Goal: Information Seeking & Learning: Check status

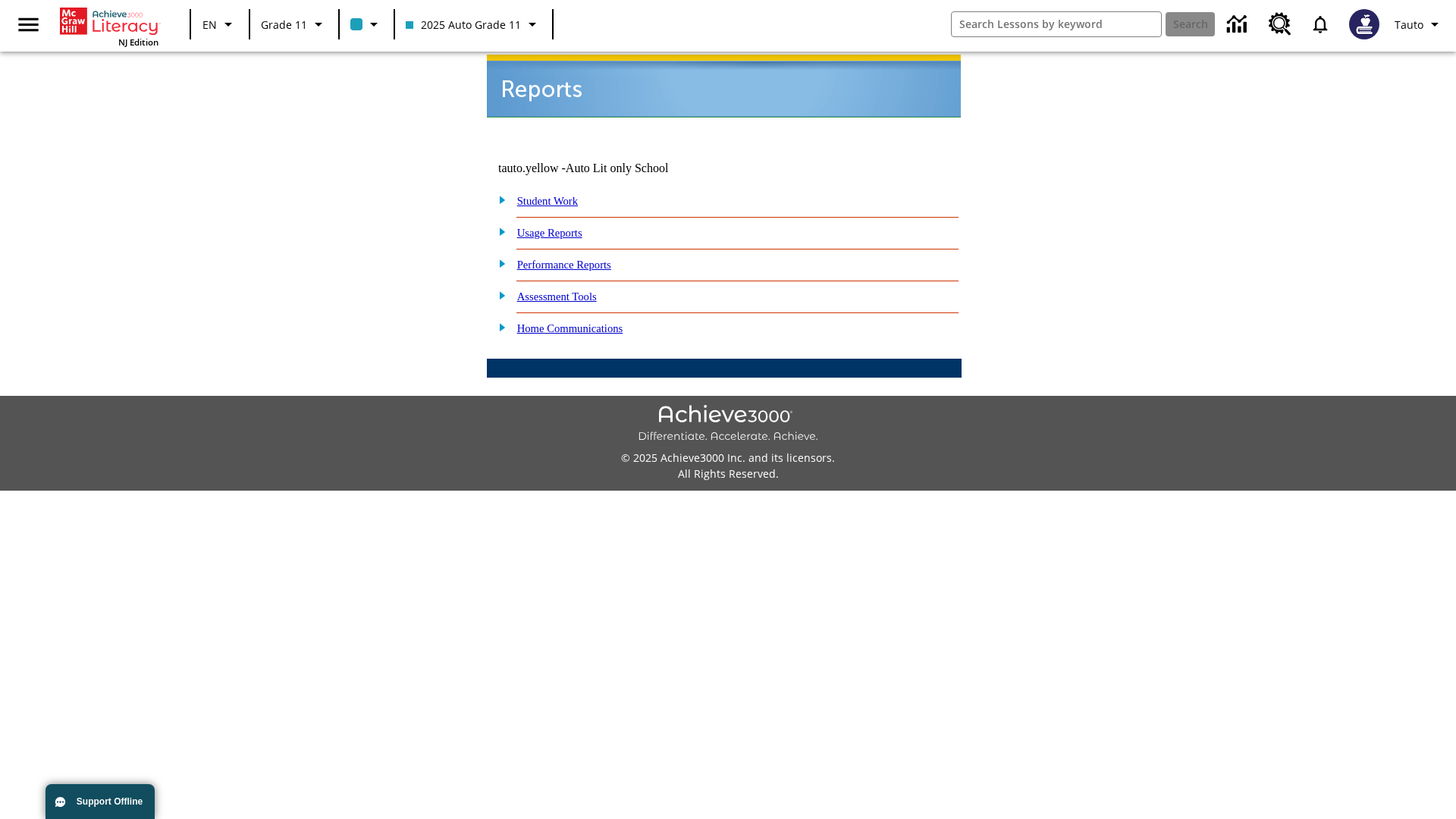
click at [561, 227] on link "Usage Reports" at bounding box center [550, 233] width 65 height 12
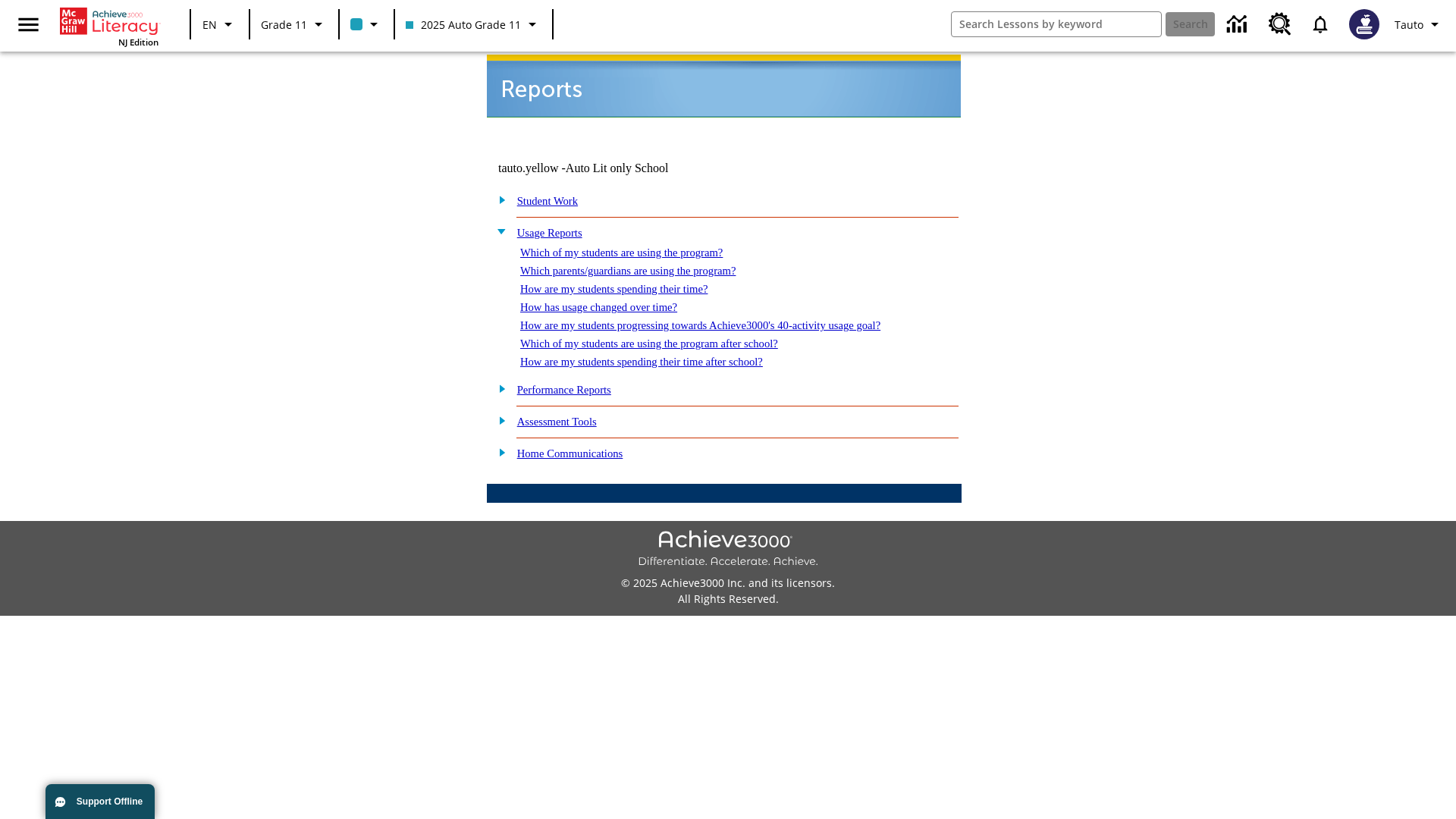
click at [637, 247] on link "Which of my students are using the program?" at bounding box center [621, 252] width 202 height 12
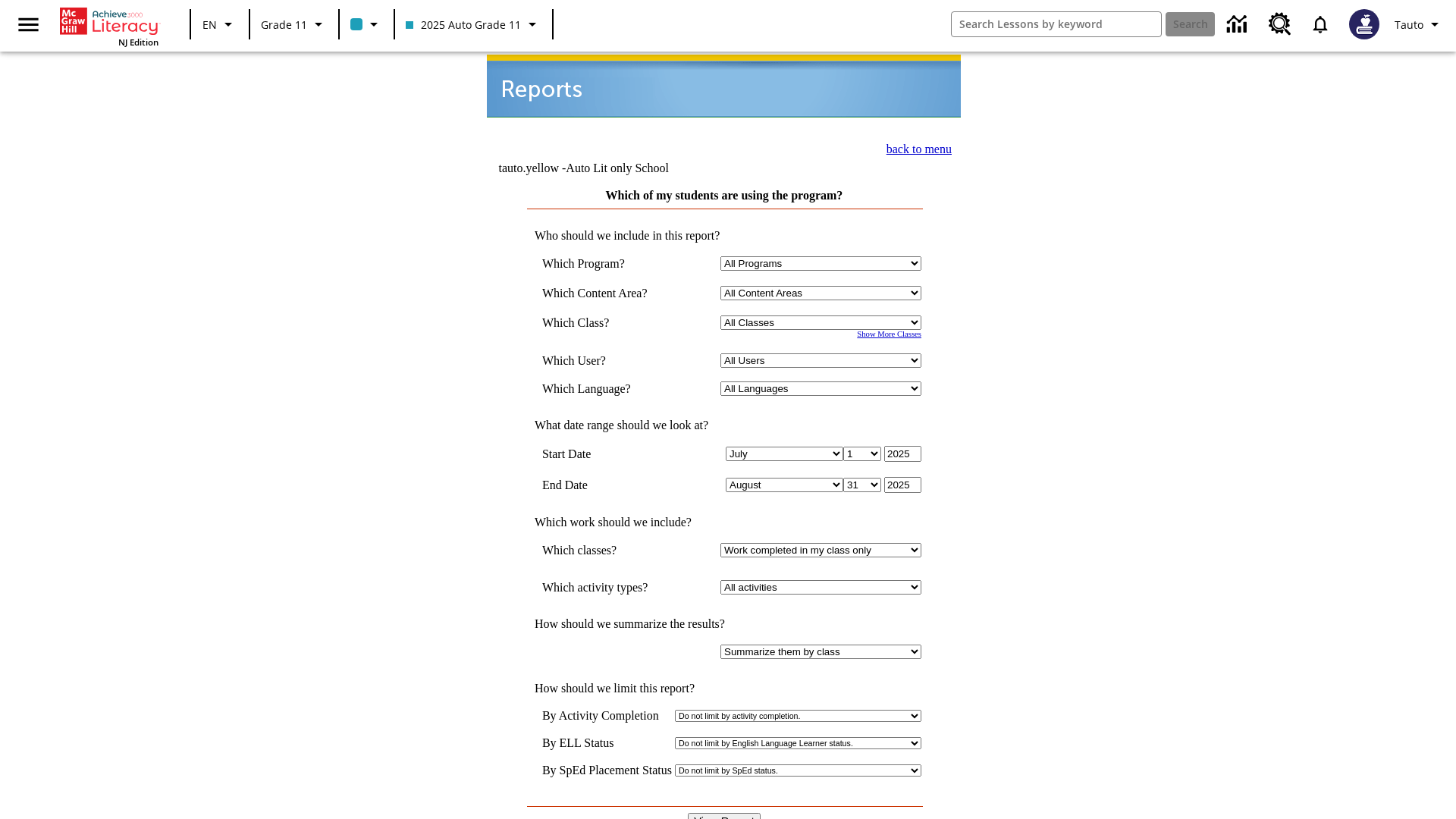
click at [824, 315] on select "Select a Class: All Classes 2025 Auto Grade 11 205 Auto Grade 11 Room 123 Empty…" at bounding box center [821, 322] width 201 height 14
select select "11133141"
select select "21437114"
click at [725, 813] on input "View Report" at bounding box center [724, 822] width 73 height 17
click at [915, 147] on link "back to menu" at bounding box center [919, 149] width 65 height 13
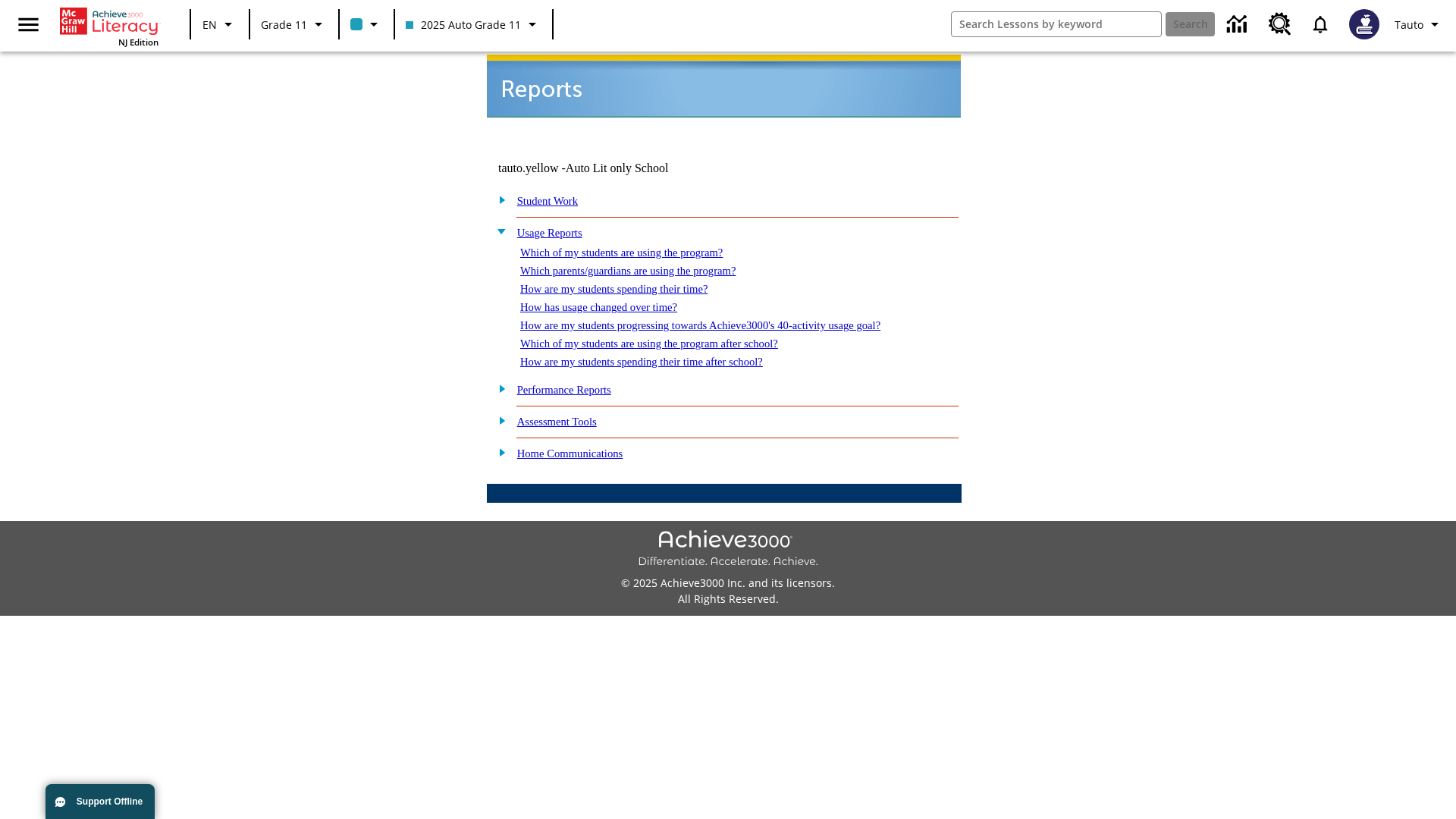
click at [644, 265] on link "Which parents/guardians are using the program?" at bounding box center [627, 270] width 215 height 12
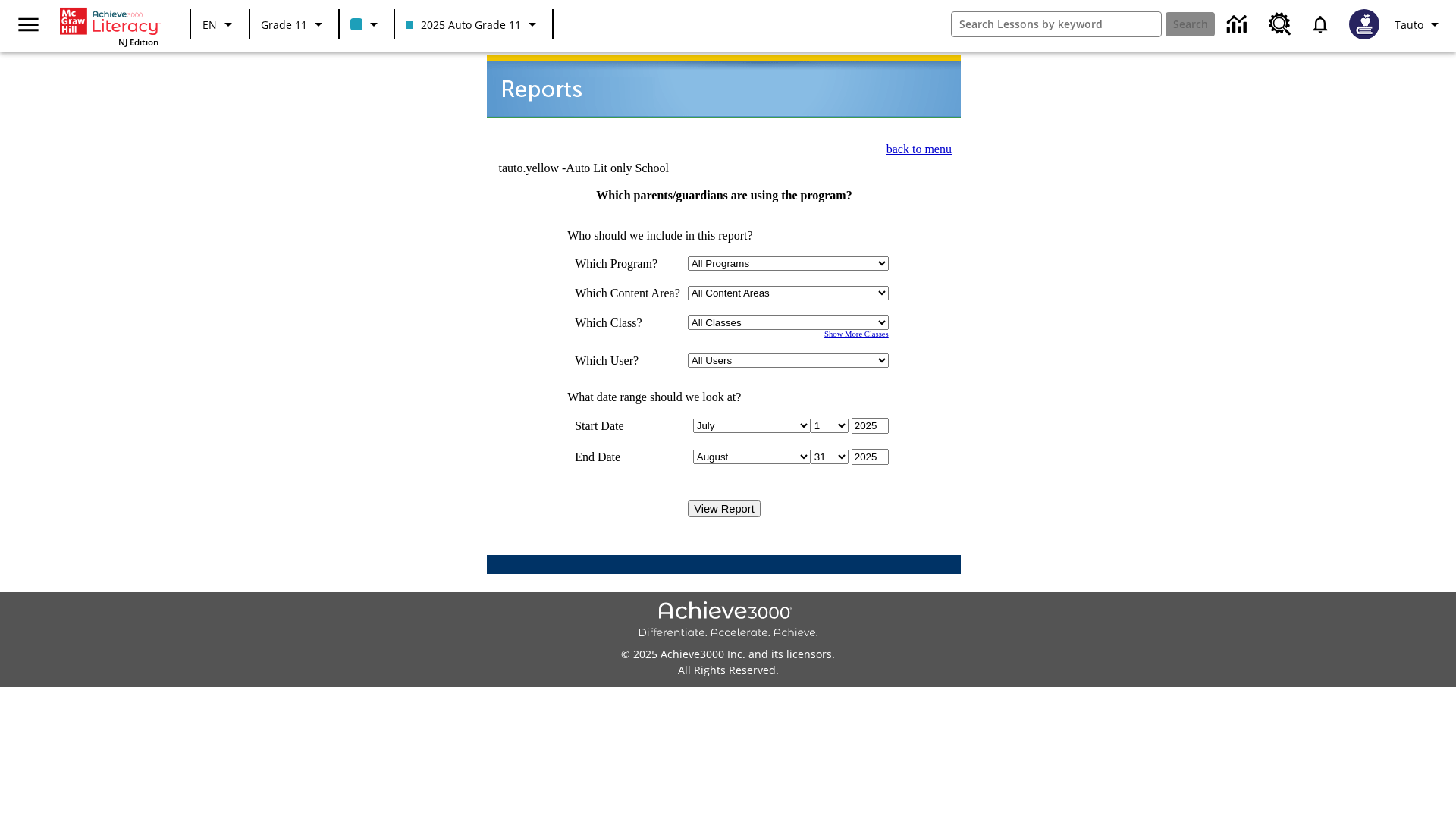
click at [792, 315] on select "Select a Class: All Classes 2025 Auto Grade 11 205 Auto Grade 11 Room 123 Empty…" at bounding box center [789, 322] width 201 height 14
select select "11133141"
click at [792, 353] on select "All Users Puma, Sautoen Puma, Sautoes Puma, Sautoss Twoclasses, Sautoen Twoclas…" at bounding box center [789, 360] width 201 height 14
select select "21437114"
click at [725, 500] on input "View Report" at bounding box center [724, 509] width 73 height 17
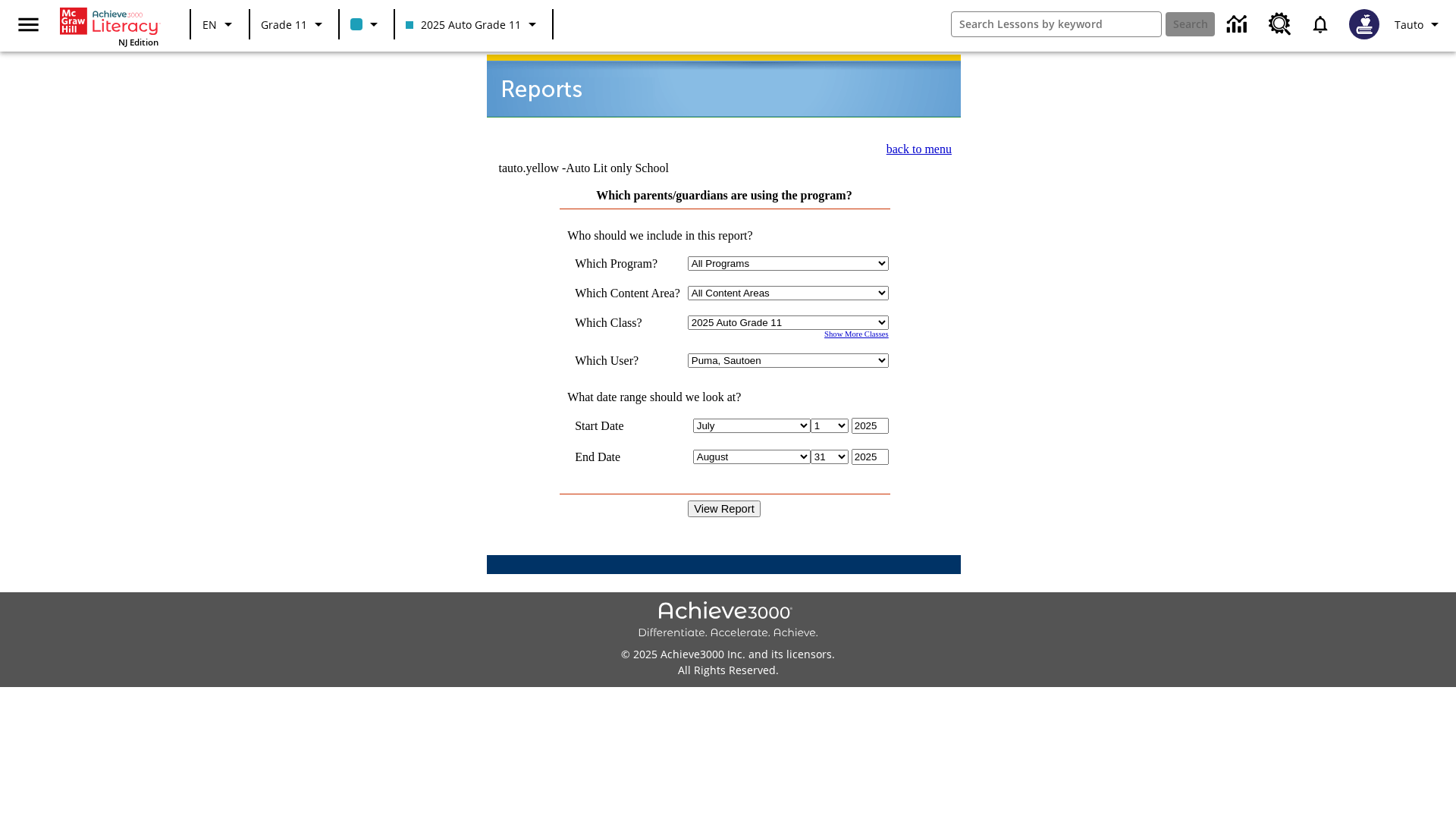
click at [915, 147] on link "back to menu" at bounding box center [919, 149] width 65 height 13
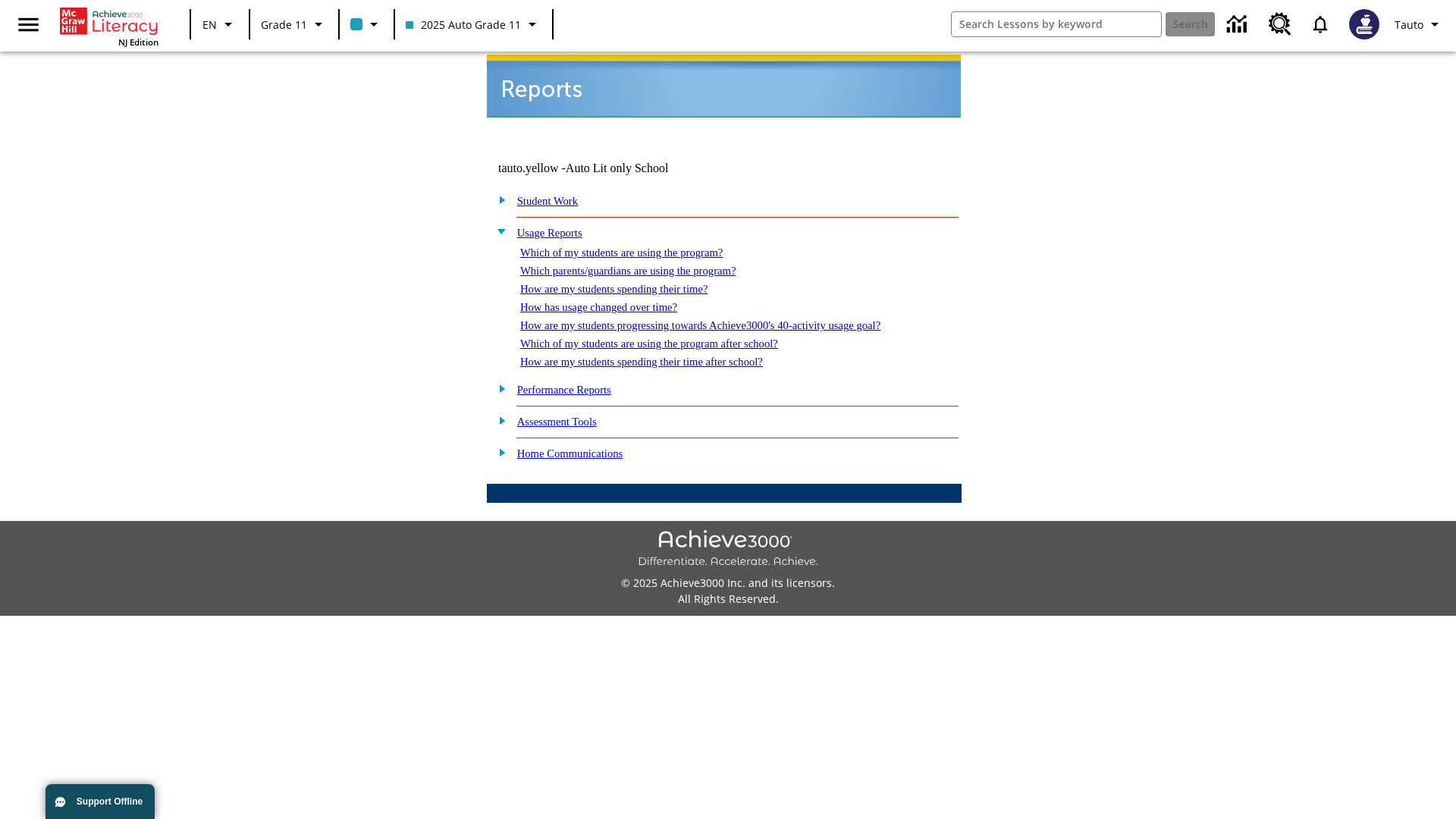
click at [629, 283] on link "How are my students spending their time?" at bounding box center [613, 289] width 187 height 12
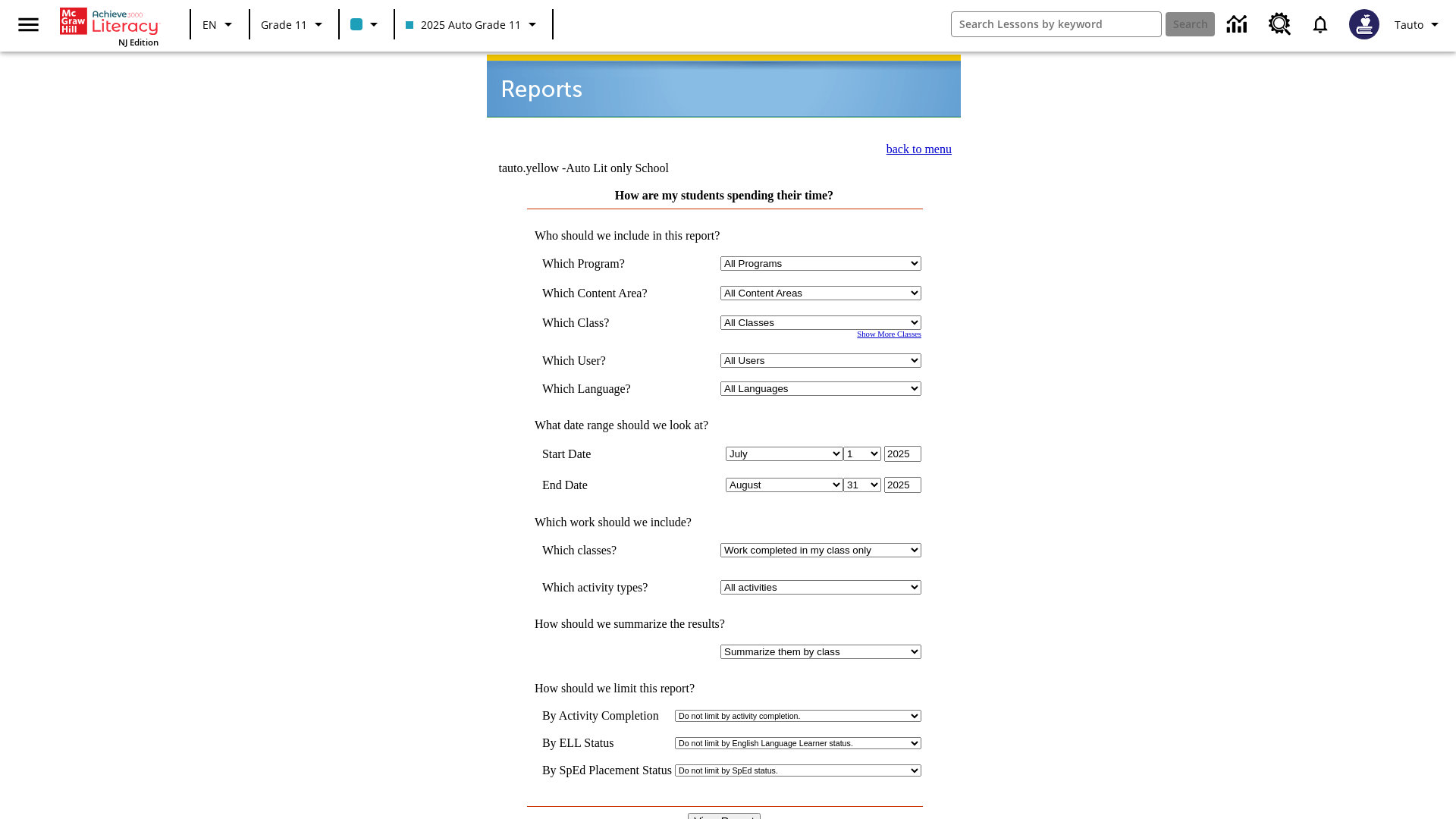
click at [824, 315] on select "Select a Class: All Classes 2025 Auto Grade 11 205 Auto Grade 11 Room 123 Empty…" at bounding box center [821, 322] width 201 height 14
select select "11133141"
click at [824, 353] on select "All Users Puma, Sautoen Puma, Sautoes Puma, Sautoss Twoclasses, Sautoen Twoscho…" at bounding box center [821, 360] width 201 height 14
select select "21437114"
click at [725, 813] on input "View Report" at bounding box center [724, 822] width 73 height 17
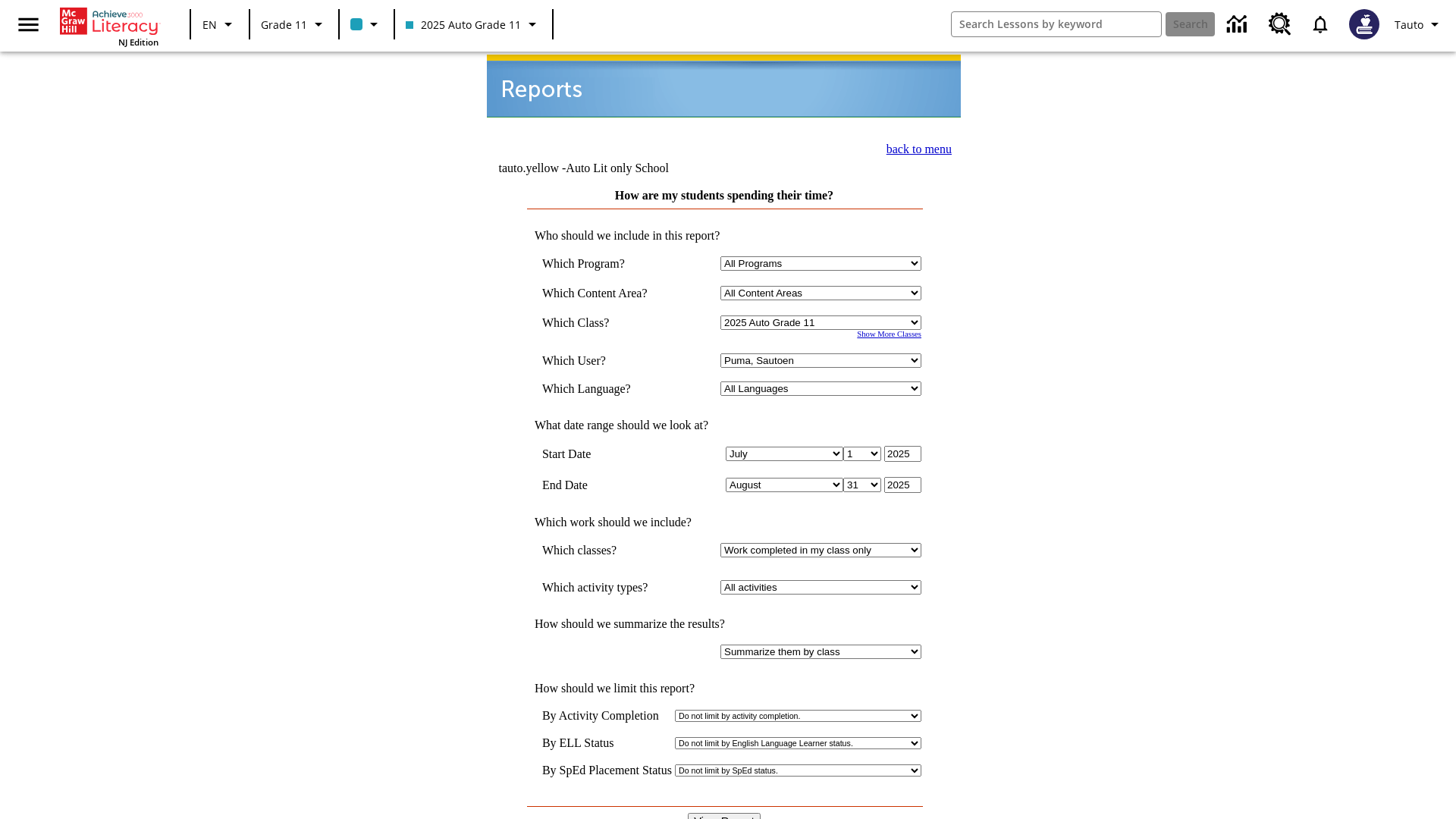
click at [915, 147] on link "back to menu" at bounding box center [919, 149] width 65 height 13
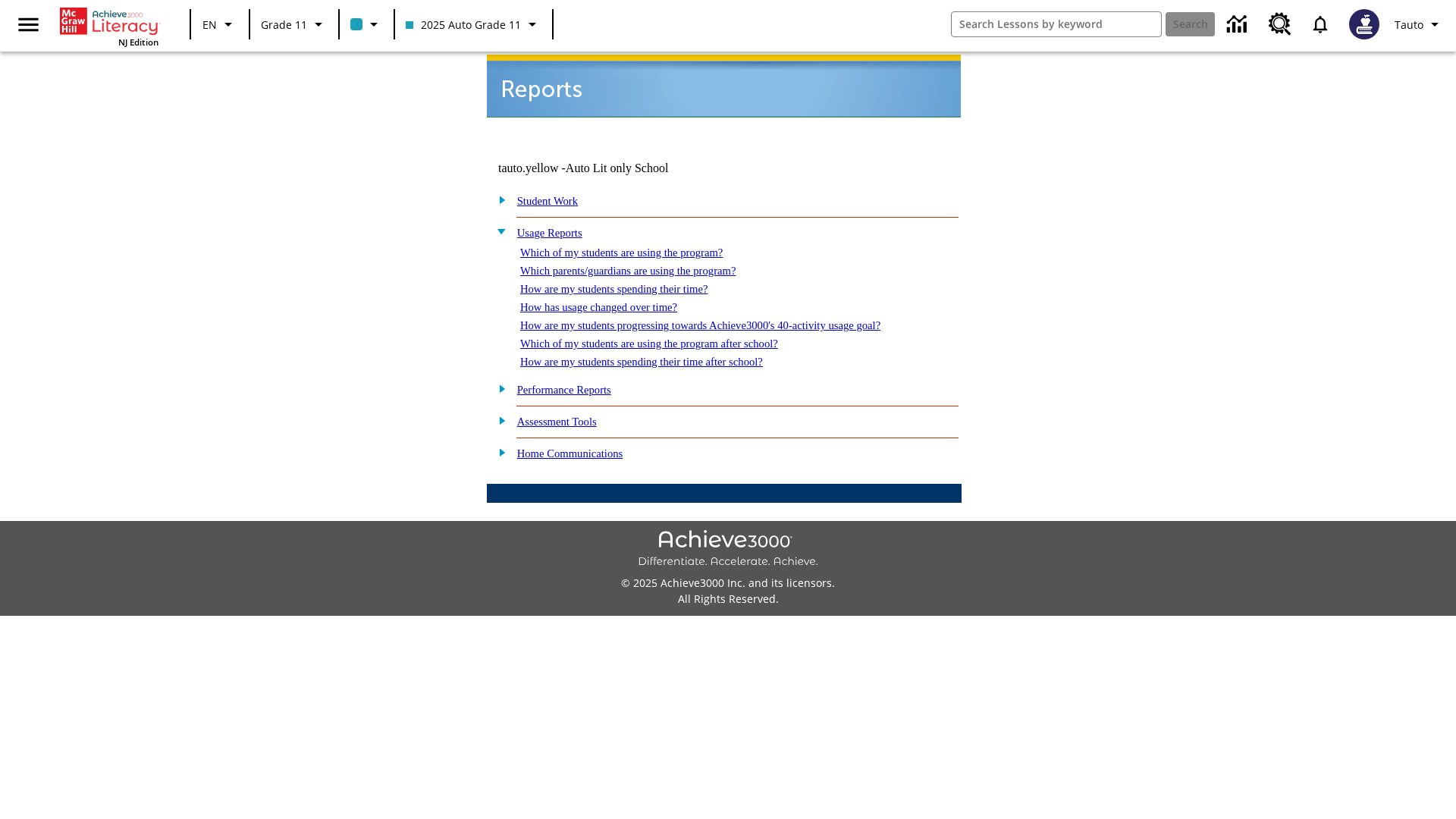
click at [611, 301] on link "How has usage changed over time?" at bounding box center [598, 307] width 157 height 12
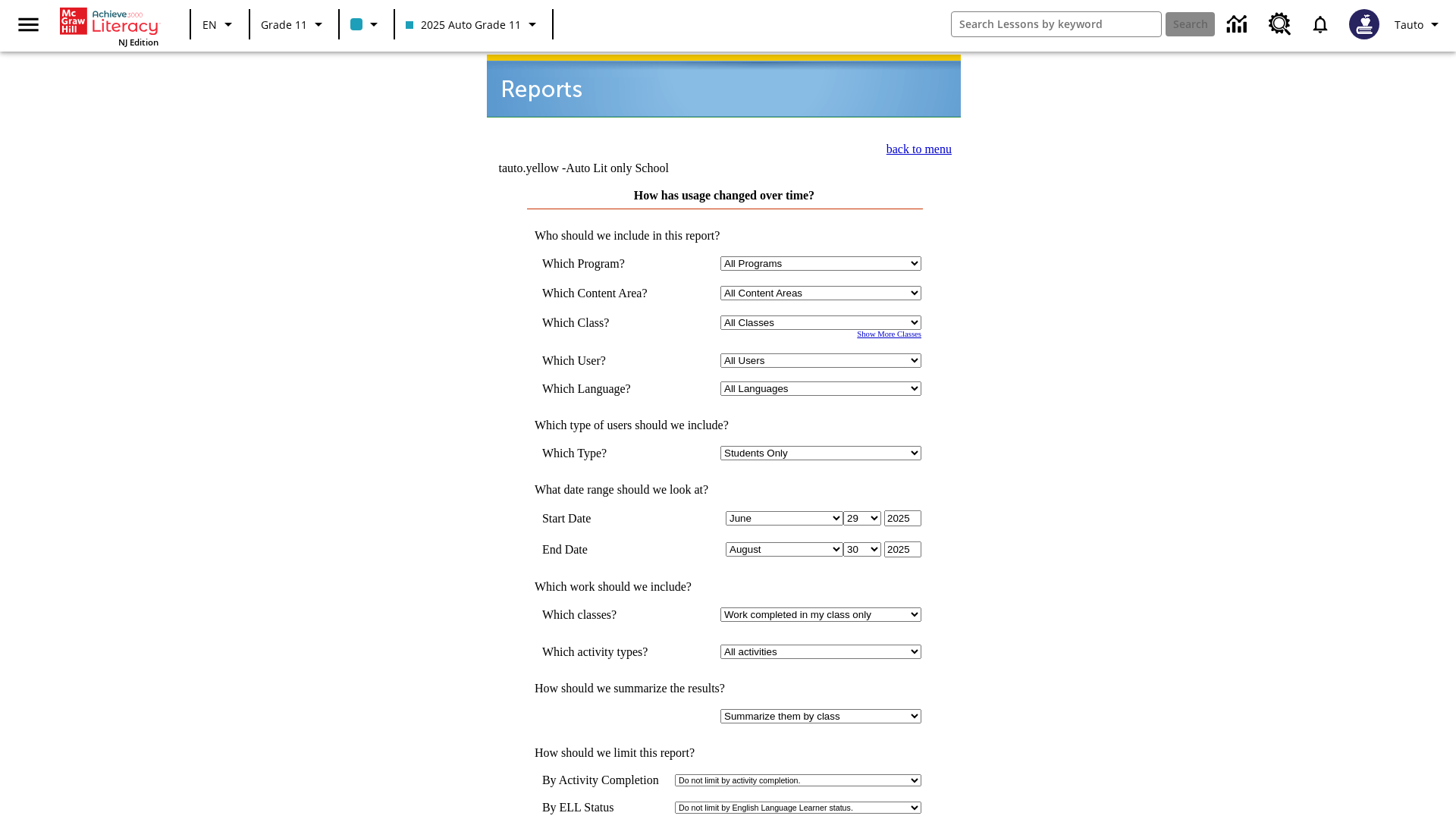
click at [824, 315] on select "Select a Class: All Classes 2025 Auto Grade 11 205 Auto Grade 11 Room 123 Empty…" at bounding box center [821, 322] width 201 height 14
select select "11133141"
select select "21437114"
click at [915, 147] on link "back to menu" at bounding box center [919, 149] width 65 height 13
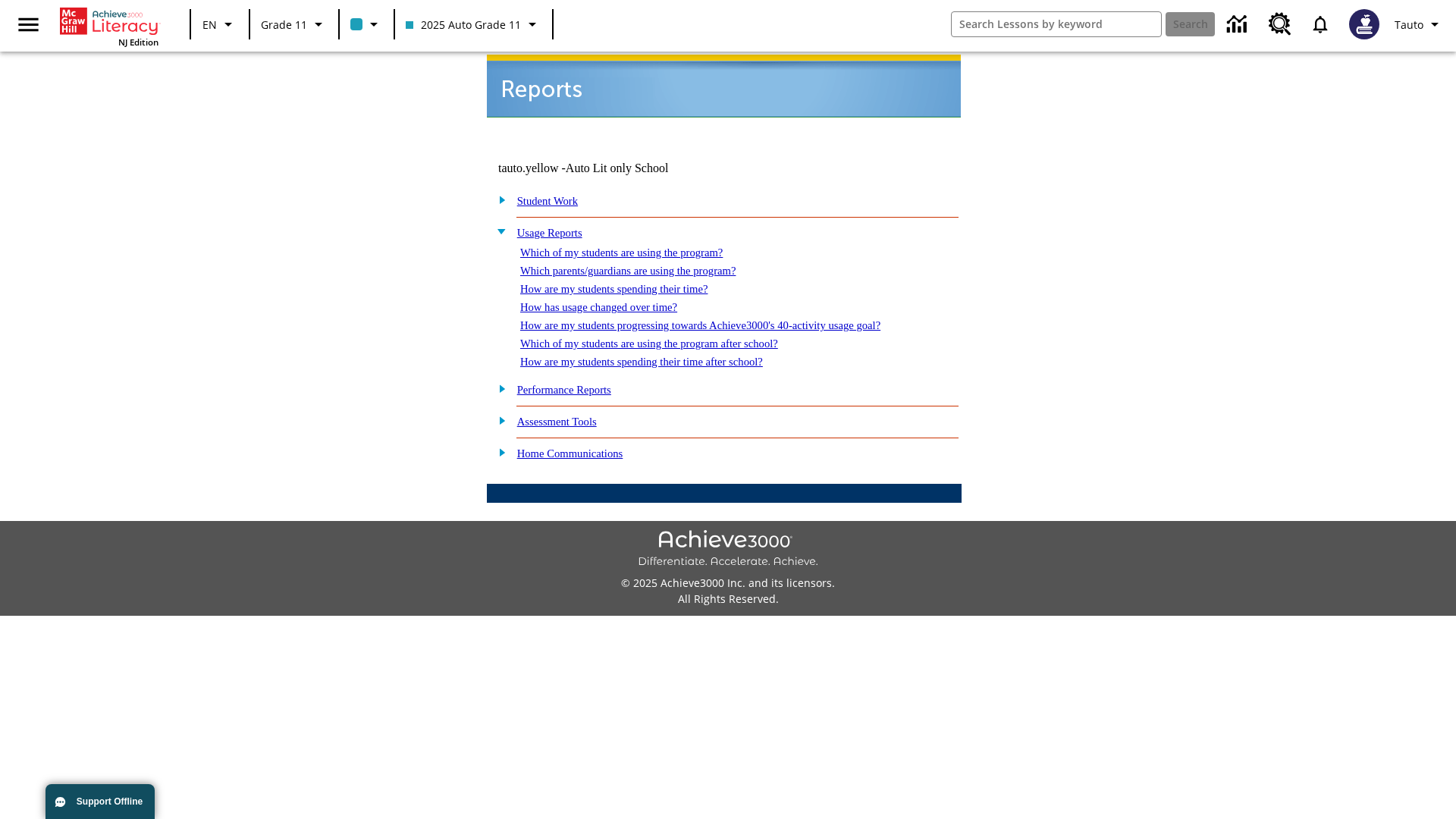
click at [727, 319] on link "How are my students progressing towards Achieve3000's 40-activity usage goal?" at bounding box center [700, 325] width 361 height 12
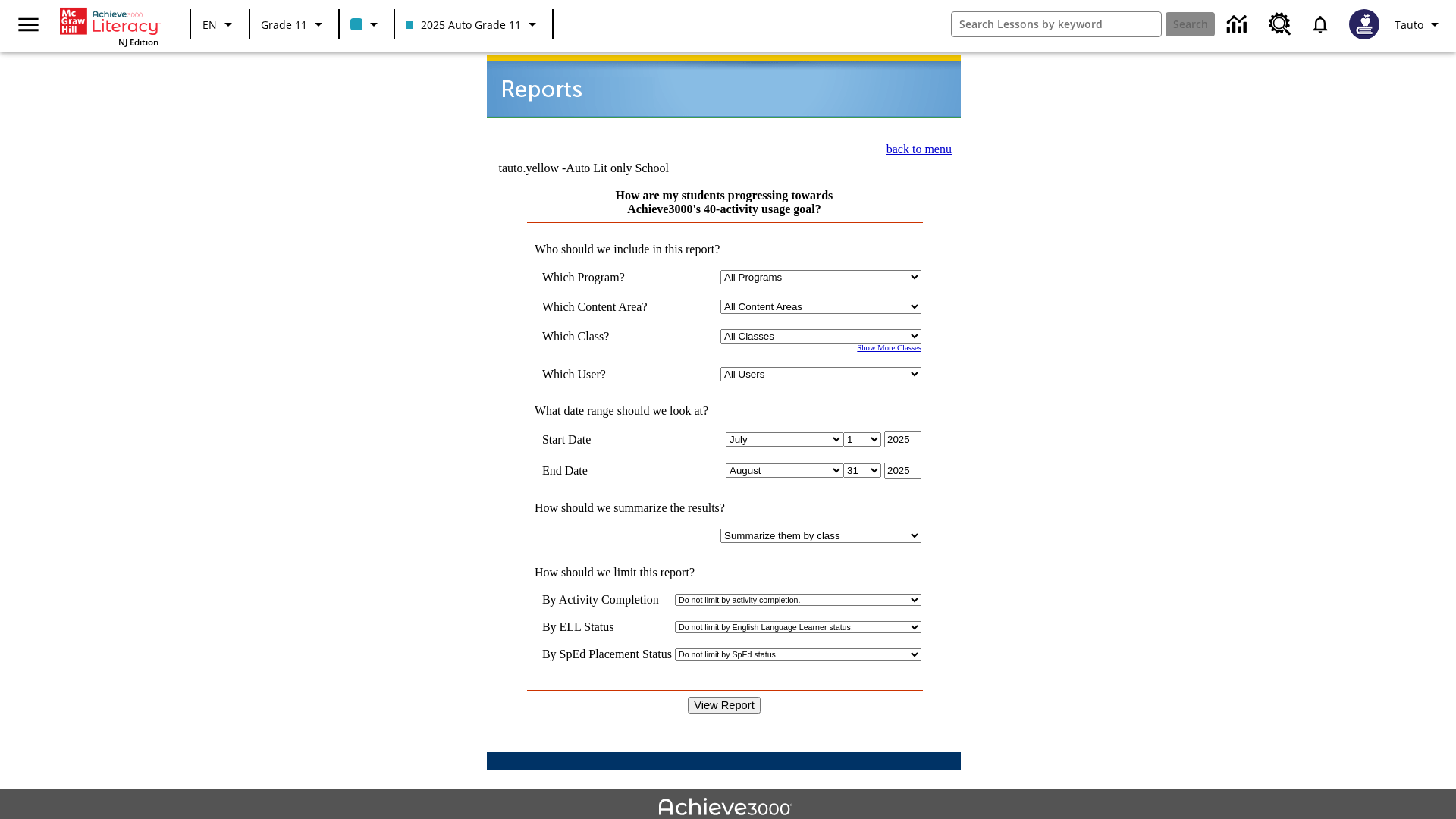
click at [824, 329] on select "Select a Class: All Classes 2025 Auto Grade 11 205 Auto Grade 11 Room 123 Empty…" at bounding box center [821, 336] width 201 height 14
select select "11133141"
click at [824, 367] on select "All Users Puma, Sautoen Puma, Sautoes Puma, Sautoss Twoclasses, Sautoen Twoscho…" at bounding box center [821, 374] width 201 height 14
select select "21437114"
click at [725, 697] on input "View Report" at bounding box center [724, 705] width 73 height 17
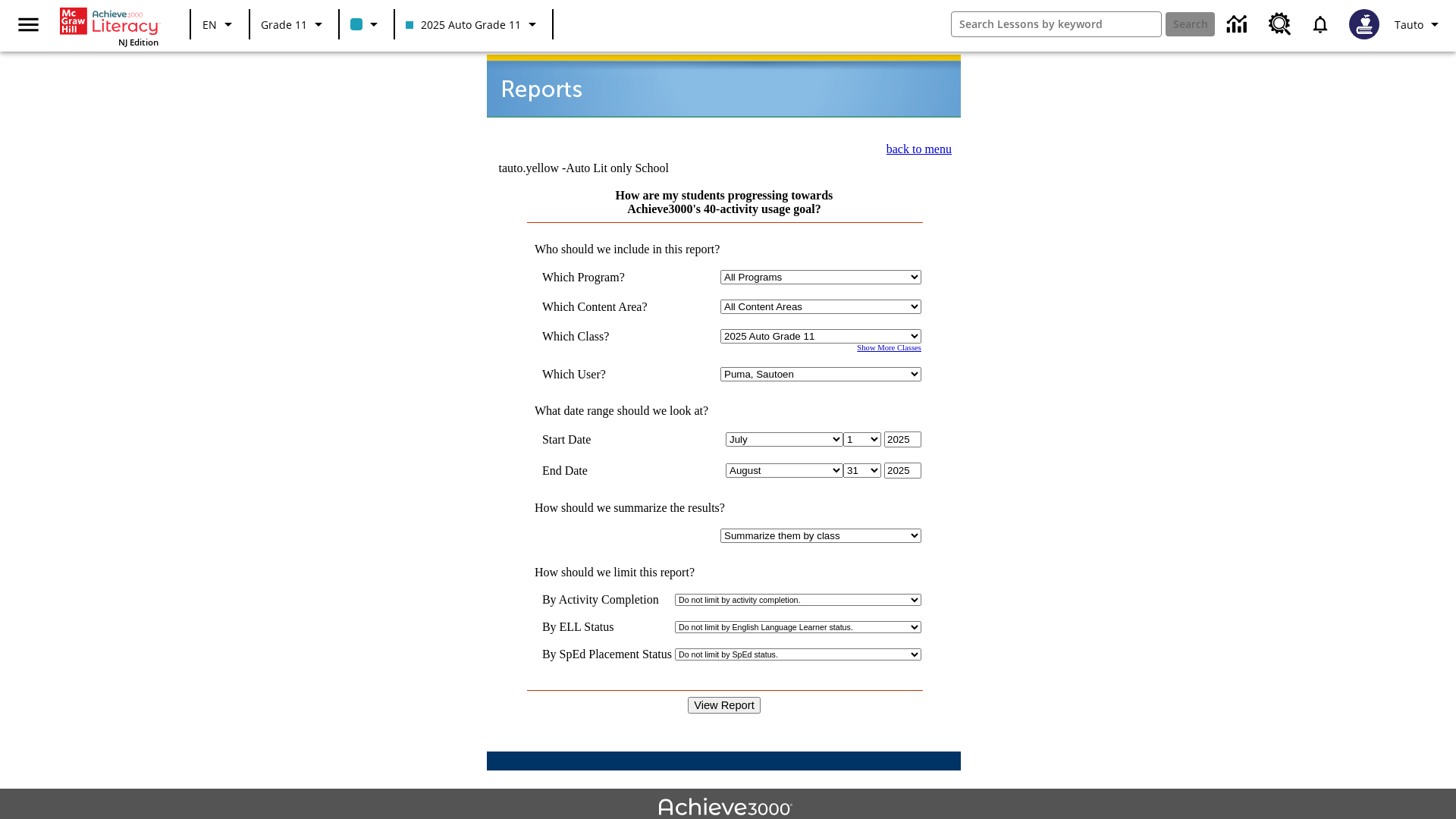
click at [915, 147] on link "back to menu" at bounding box center [919, 149] width 65 height 13
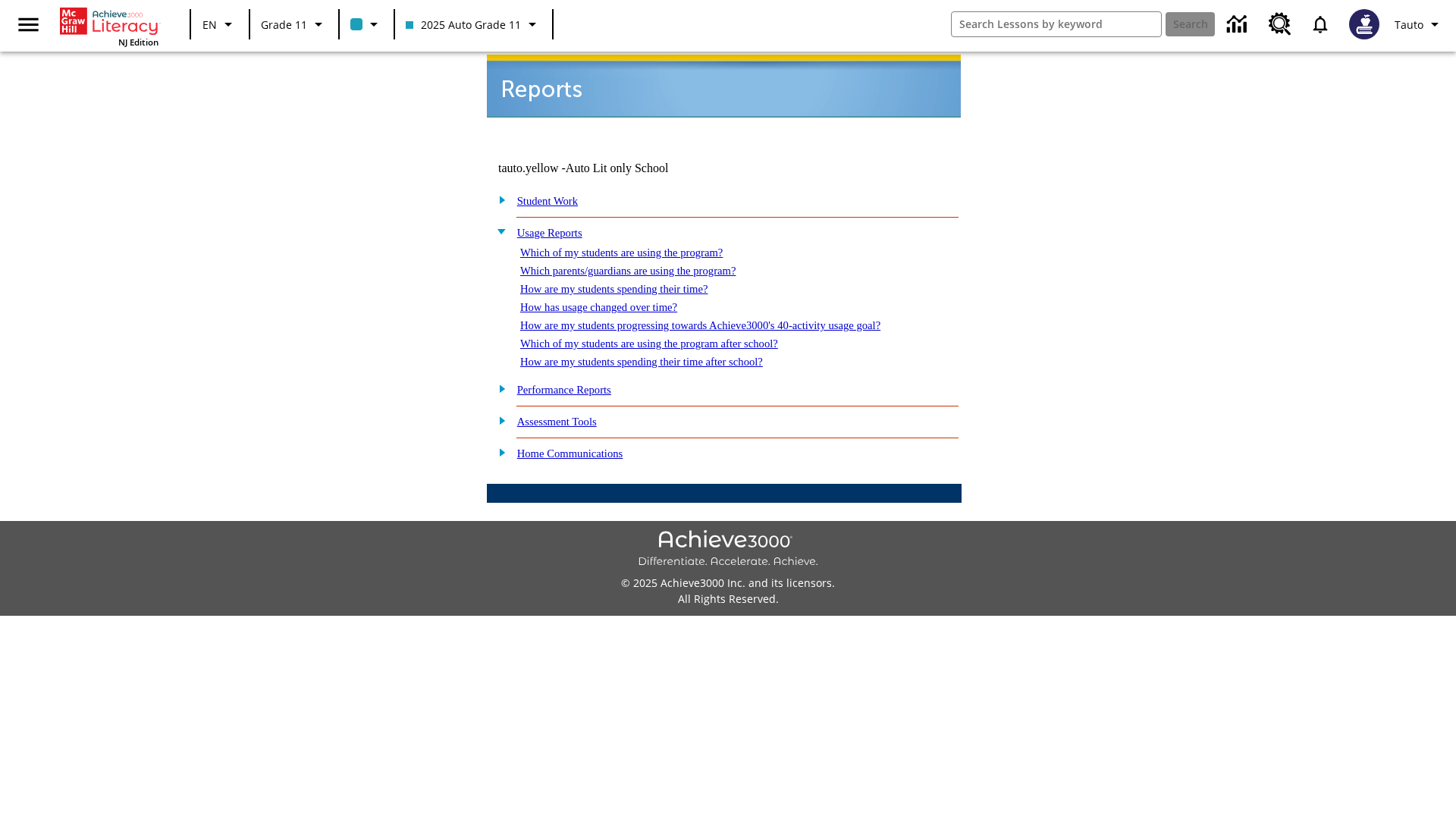
click at [668, 338] on link "Which of my students are using the program after school?" at bounding box center [649, 344] width 258 height 12
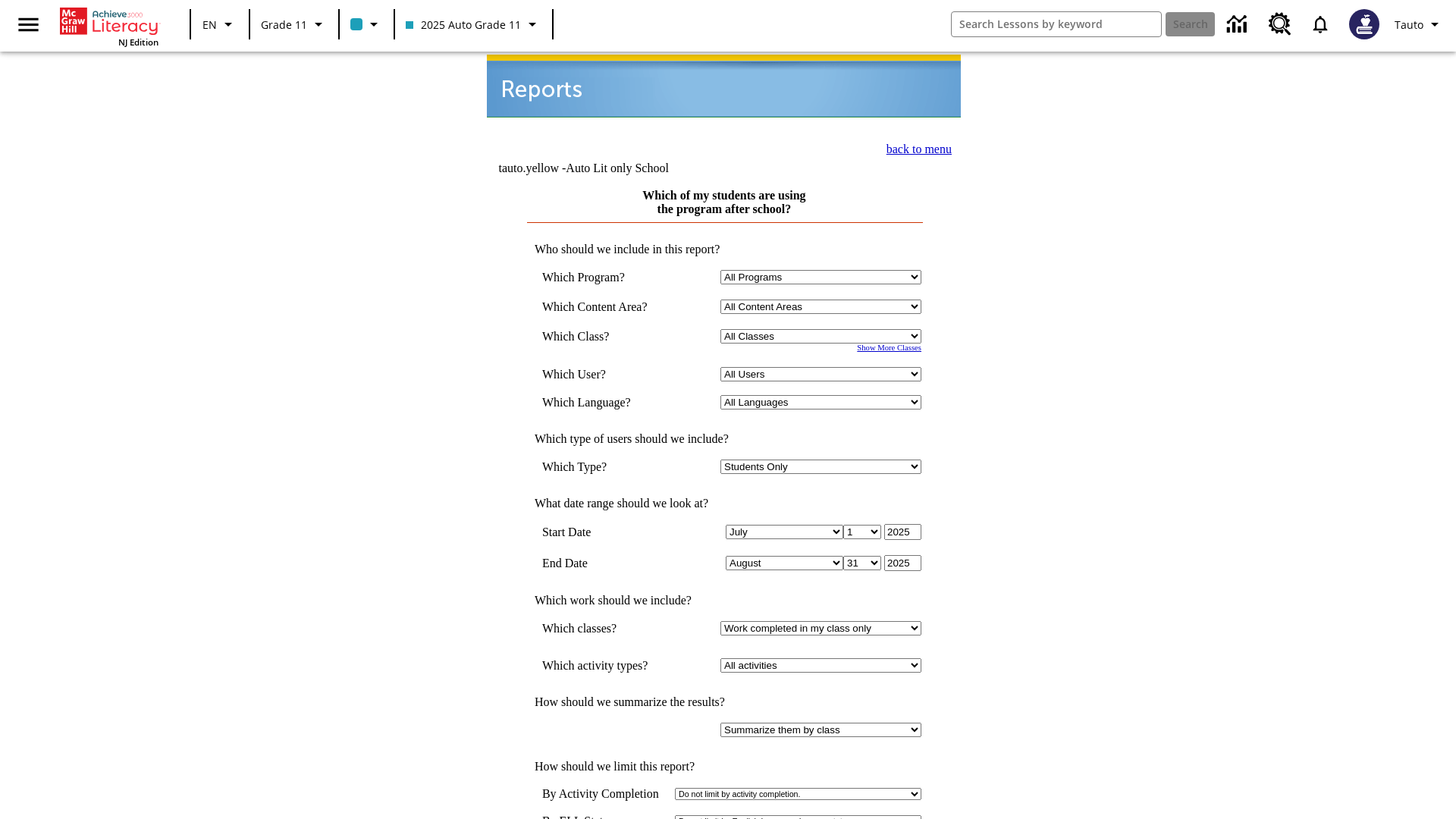
click at [824, 329] on select "Select a Class: All Classes 2025 Auto Grade 11 205 Auto Grade 11 Room 123 Empty…" at bounding box center [821, 336] width 201 height 14
select select "11133141"
click at [824, 367] on select "All Users Puma, Sautoen Puma, Sautoes Puma, Sautoss Twoclasses, Sautoen Twoscho…" at bounding box center [821, 374] width 201 height 14
select select "21437114"
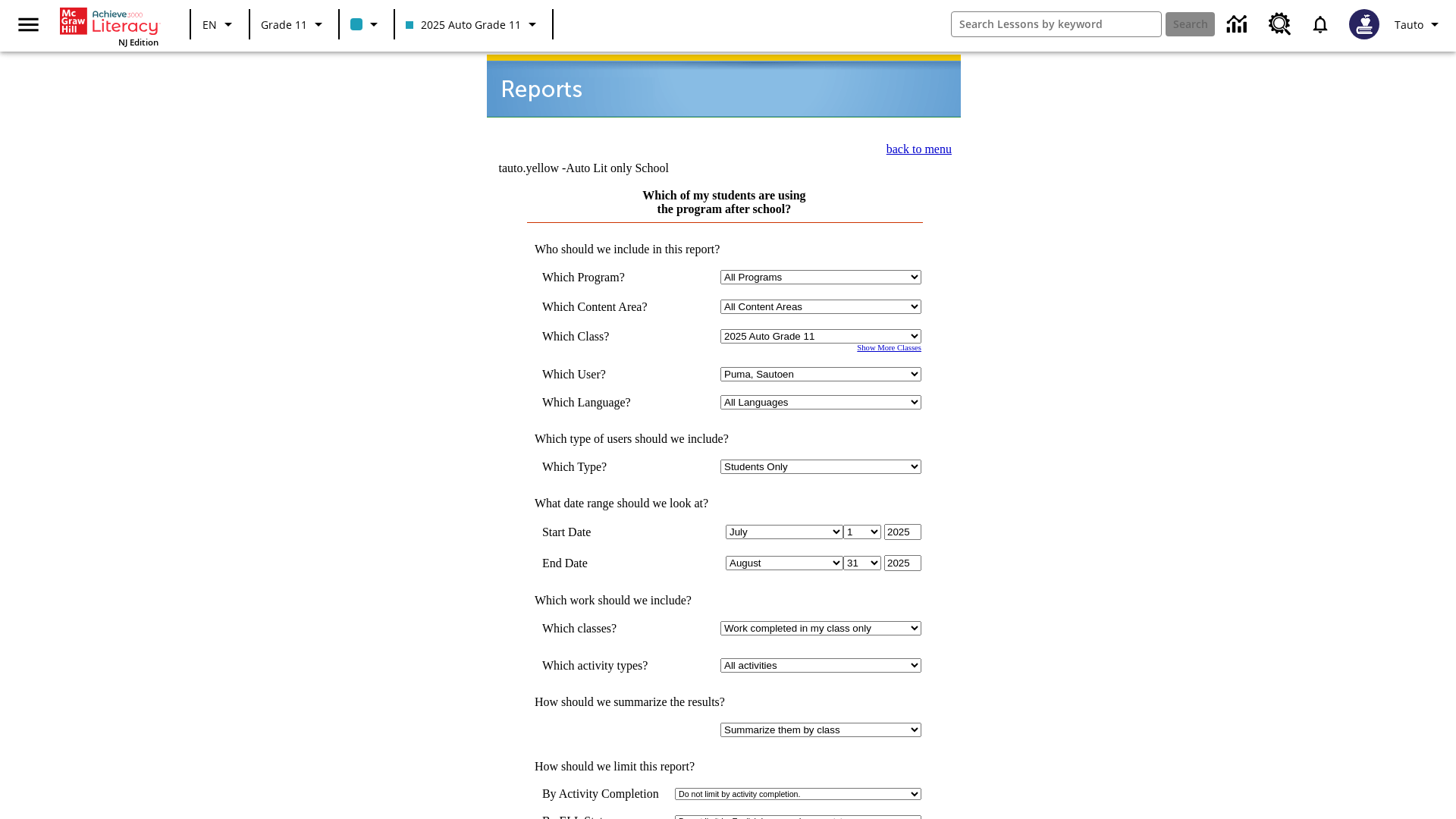
click at [915, 145] on link "back to menu" at bounding box center [919, 149] width 65 height 13
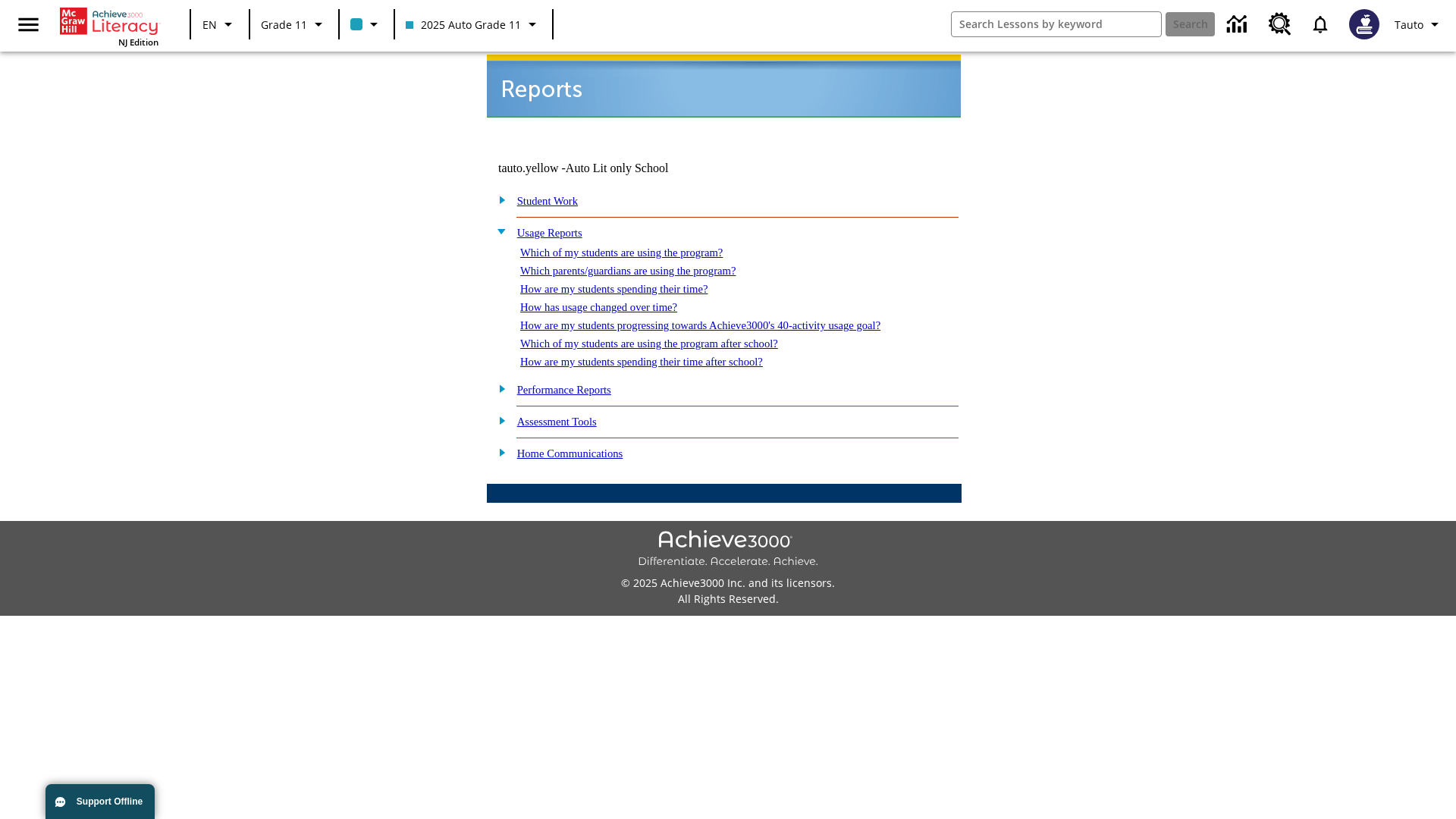
click at [660, 356] on link "How are my students spending their time after school?" at bounding box center [642, 362] width 243 height 12
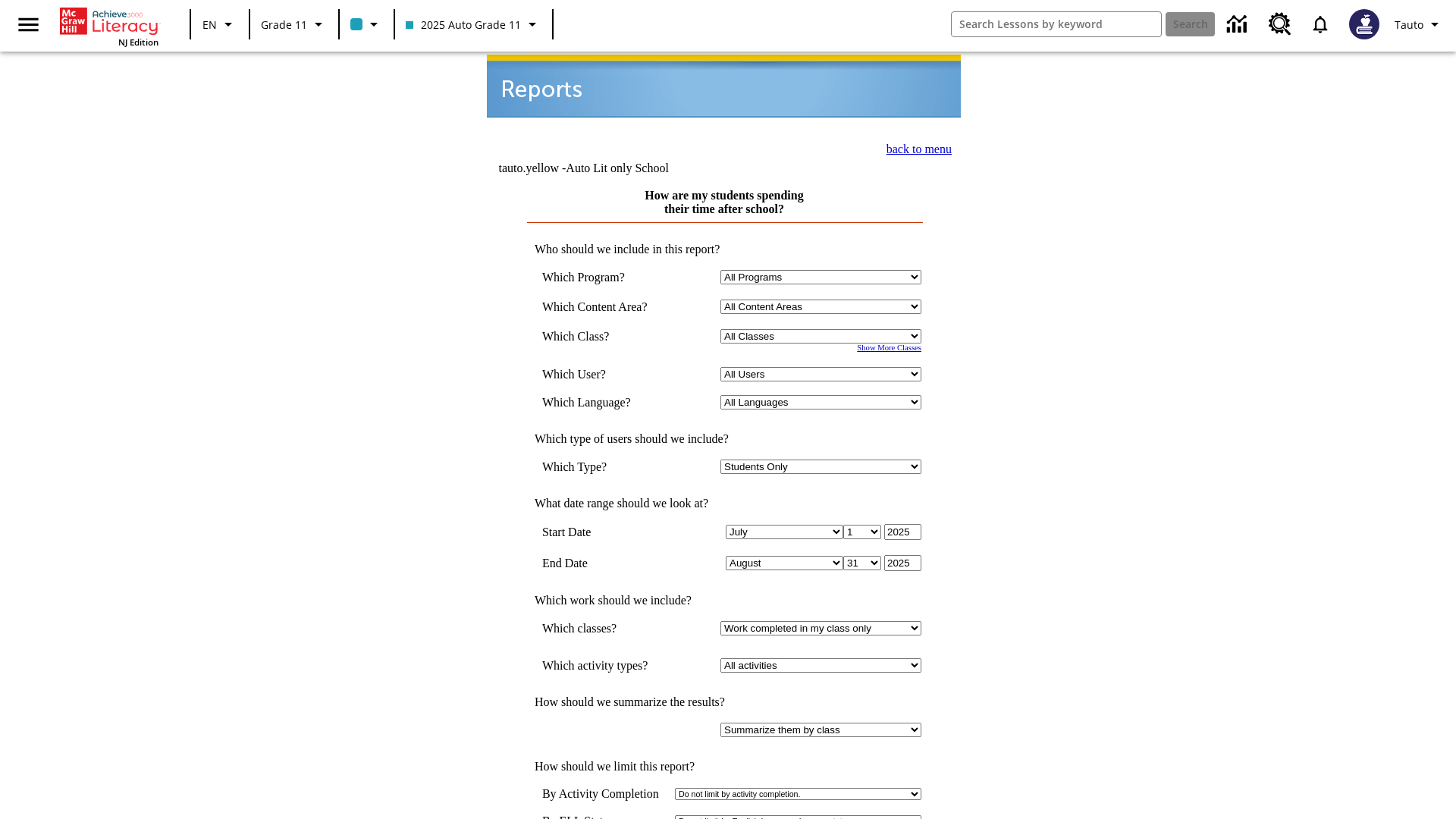
click at [824, 329] on select "Select a Class: All Classes 2025 Auto Grade 11 205 Auto Grade 11 Room 123 Empty…" at bounding box center [821, 336] width 201 height 14
select select "11133141"
click at [824, 367] on select "All Users Puma, Sautoen Puma, Sautoes Puma, Sautoss Twoclasses, Sautoen Twoscho…" at bounding box center [821, 374] width 201 height 14
select select "21437114"
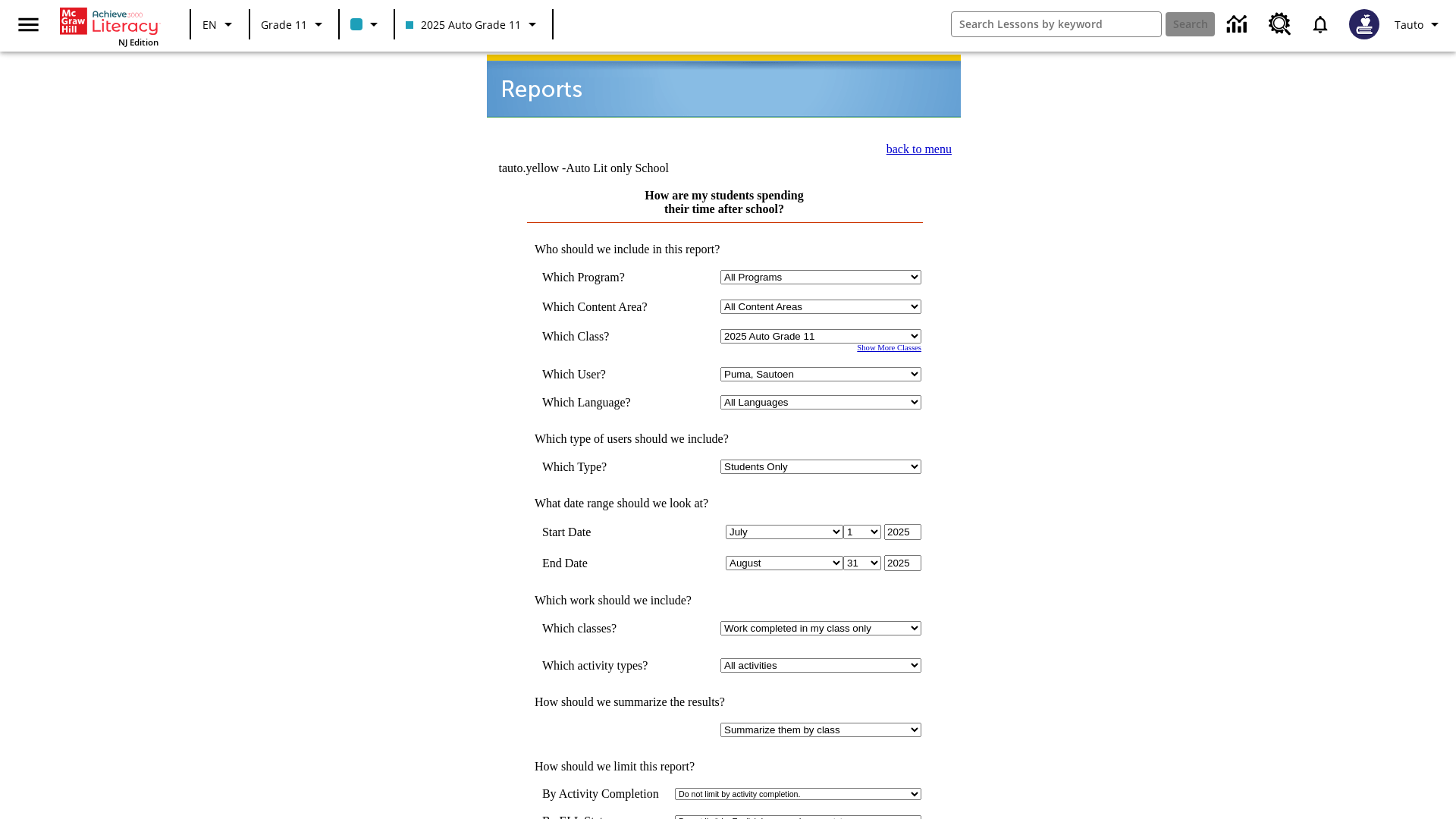
click at [915, 145] on link "back to menu" at bounding box center [919, 149] width 65 height 13
